Goal: Information Seeking & Learning: Learn about a topic

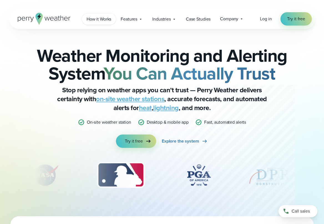
click at [89, 20] on span "How it Works" at bounding box center [99, 19] width 25 height 7
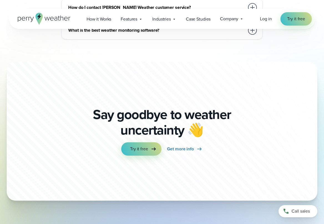
scroll to position [1630, 0]
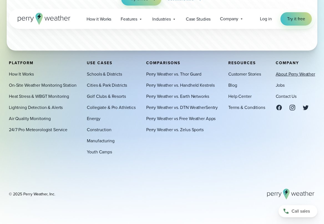
click at [298, 74] on link "About Perry Weather" at bounding box center [295, 74] width 39 height 7
